Goal: Check status: Check status

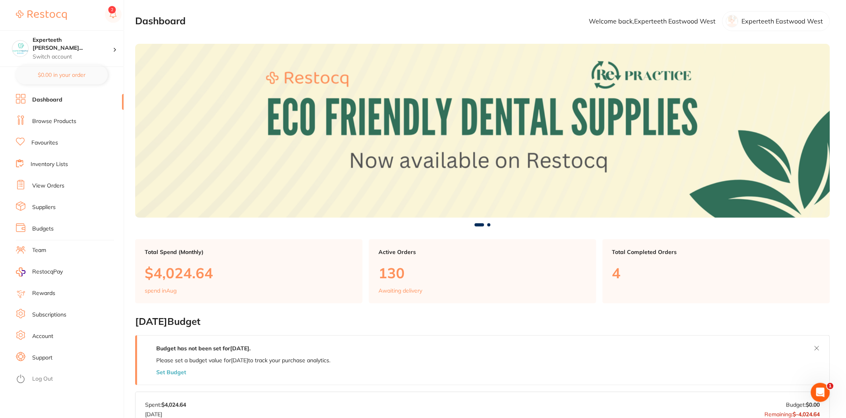
click at [57, 185] on link "View Orders" at bounding box center [48, 186] width 32 height 8
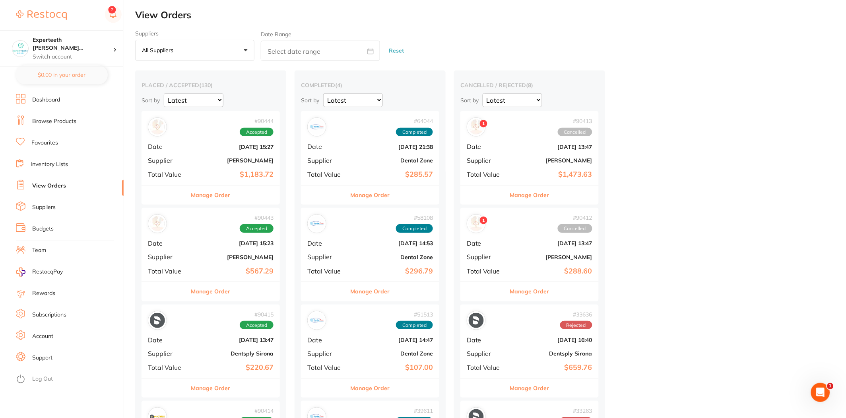
click at [231, 263] on div "# 90443 Accepted Date [DATE] 15:23 Supplier [PERSON_NAME] Total Value $567.29" at bounding box center [211, 245] width 138 height 74
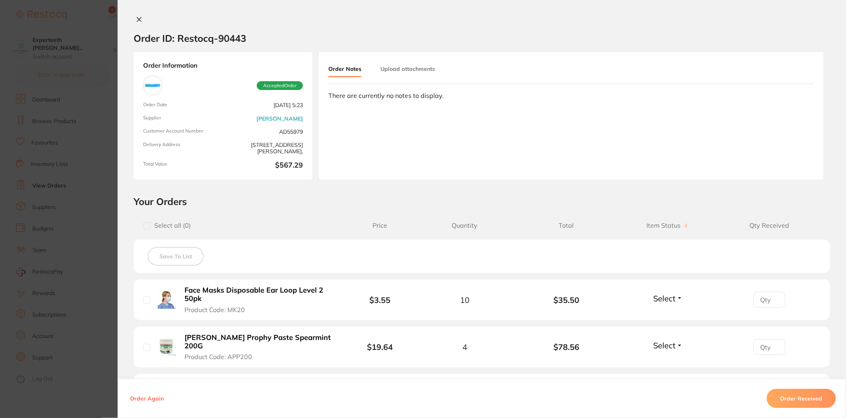
click at [63, 188] on section "Order ID: Restocq- 90443 Order Information Accepted Order Order Date [DATE] 5:2…" at bounding box center [423, 209] width 846 height 418
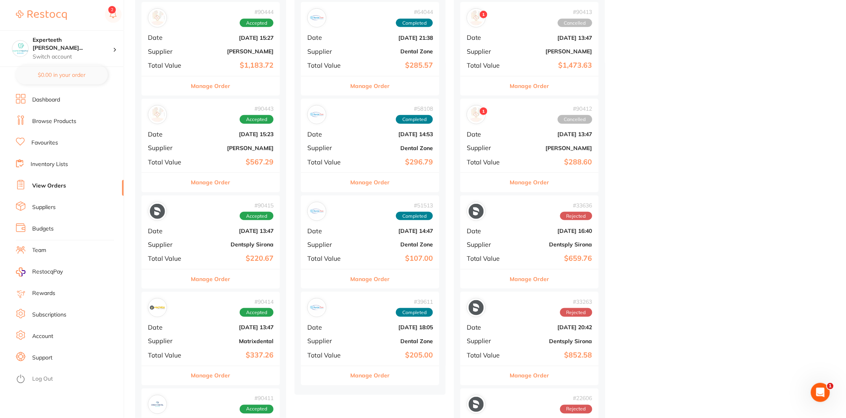
scroll to position [88, 0]
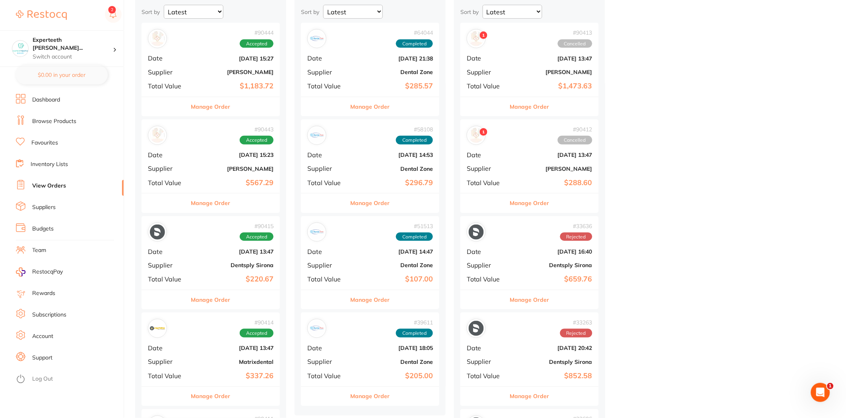
click at [217, 291] on button "Manage Order" at bounding box center [210, 299] width 39 height 19
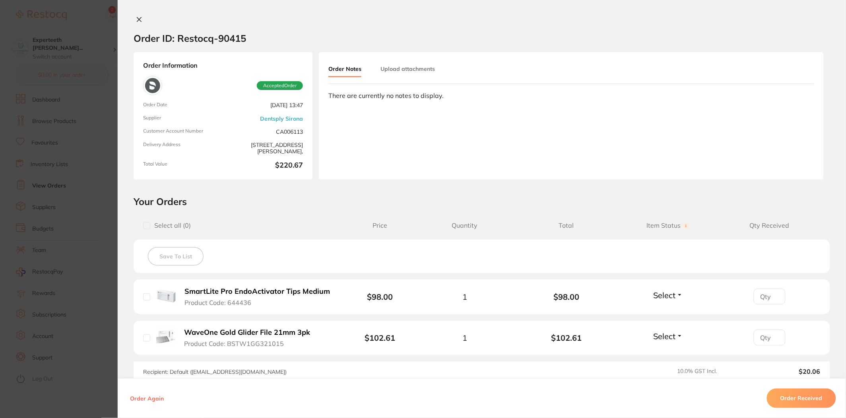
click at [24, 305] on section "Order ID: Restocq- 90415 Order Information Accepted Order Order Date [DATE] 13:…" at bounding box center [423, 209] width 846 height 418
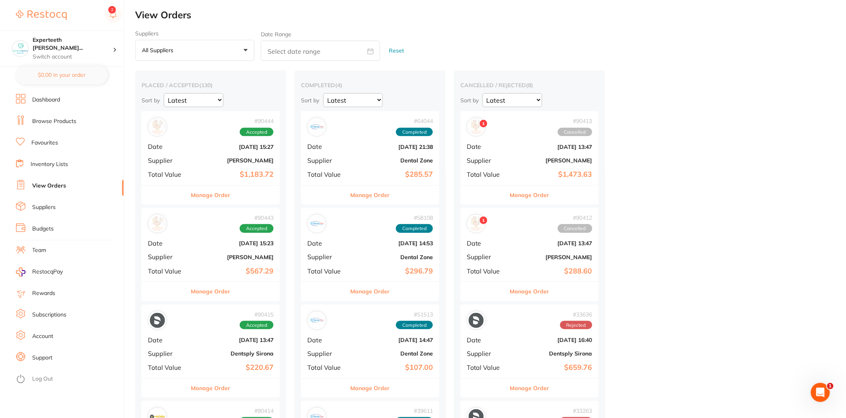
click at [194, 177] on b "$1,183.72" at bounding box center [234, 174] width 80 height 8
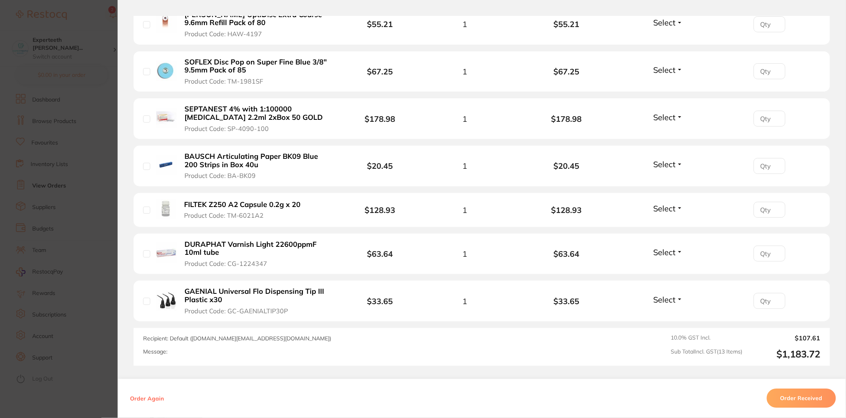
scroll to position [574, 0]
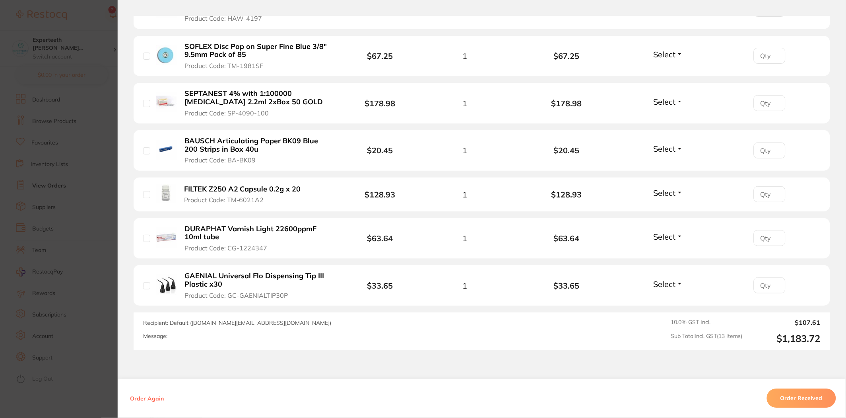
click at [68, 259] on section "Order ID: Restocq- 90444 Order Information Accepted Order Order Date [DATE] 15:…" at bounding box center [423, 209] width 846 height 418
